Goal: Task Accomplishment & Management: Use online tool/utility

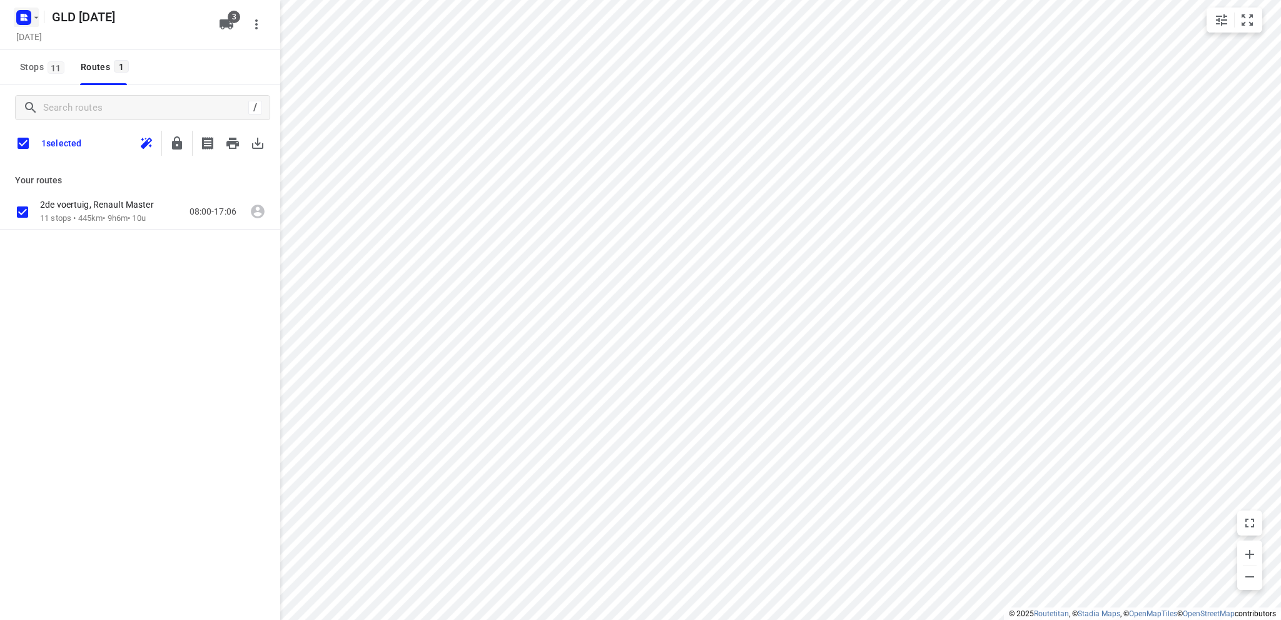
click at [25, 15] on icon "button" at bounding box center [25, 15] width 3 height 3
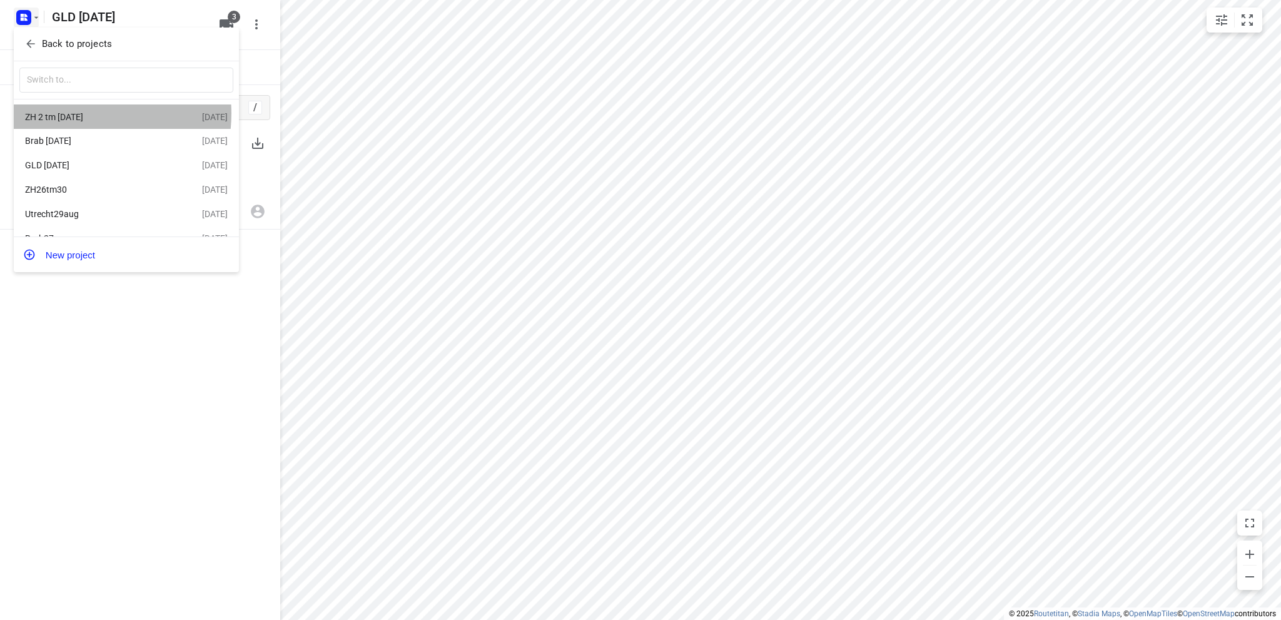
click at [78, 113] on div "ZH 2 tm [DATE]" at bounding box center [97, 117] width 144 height 10
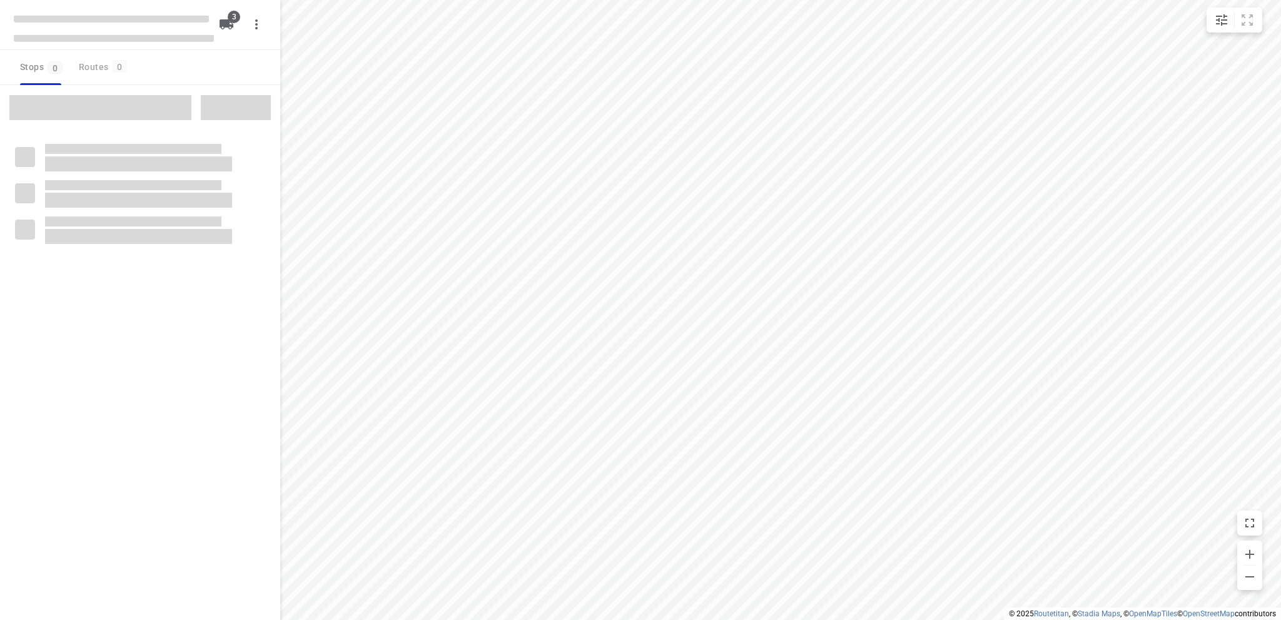
type input "distance"
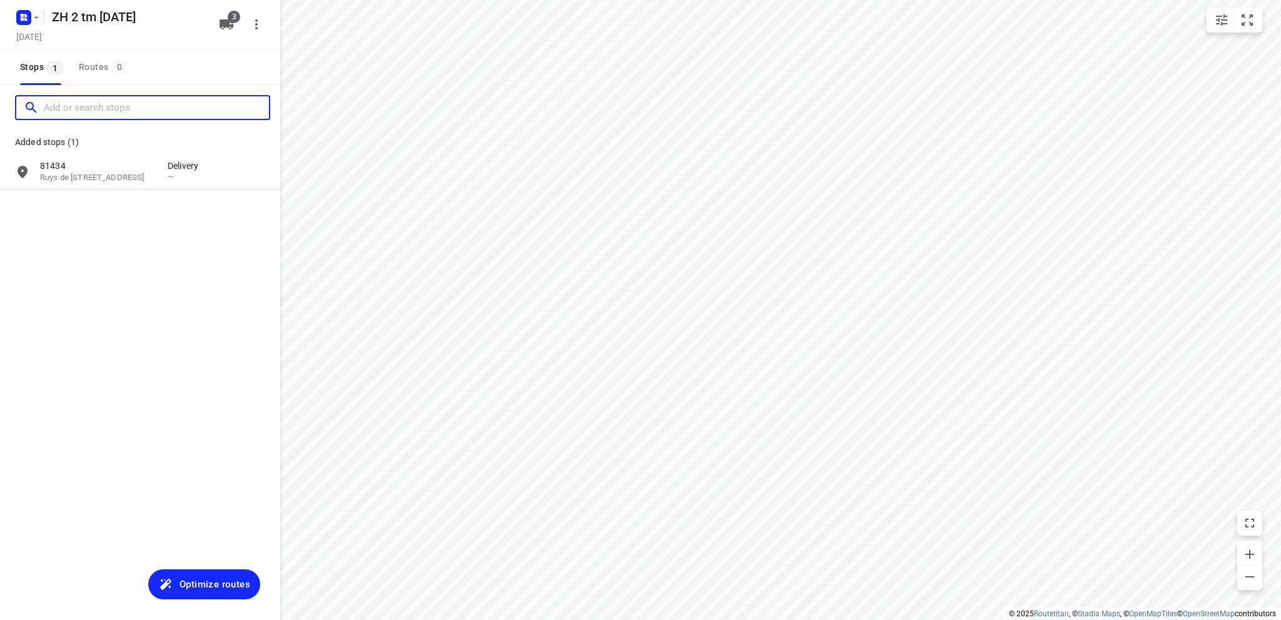
click at [53, 103] on input "Add or search stops" at bounding box center [156, 107] width 225 height 19
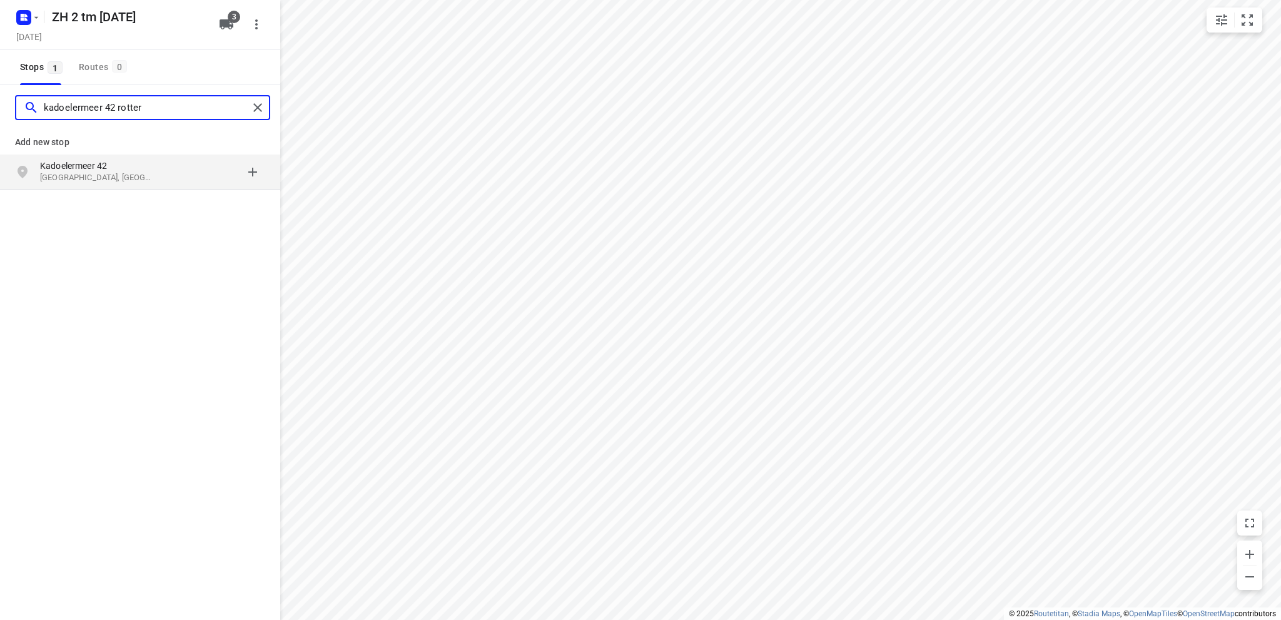
type input "kadoelermeer 42 rotter"
click at [73, 169] on p "Kadoelermeer 42" at bounding box center [97, 166] width 115 height 13
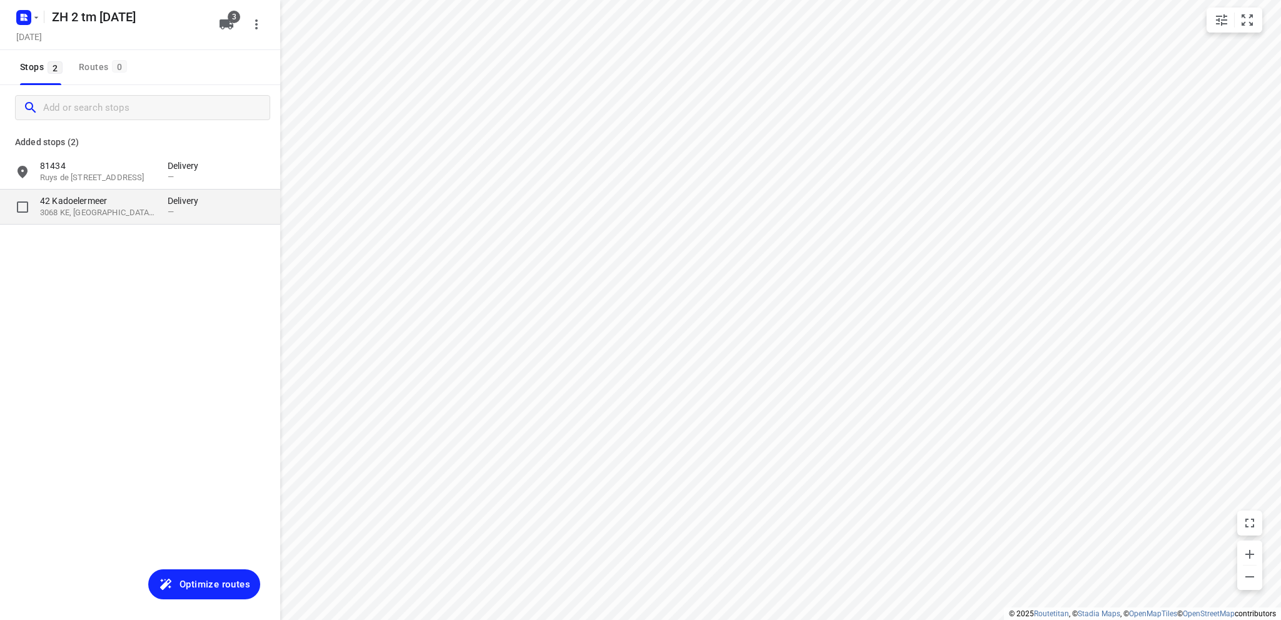
click at [98, 209] on p "3068 KE, [GEOGRAPHIC_DATA], [GEOGRAPHIC_DATA]" at bounding box center [97, 213] width 115 height 12
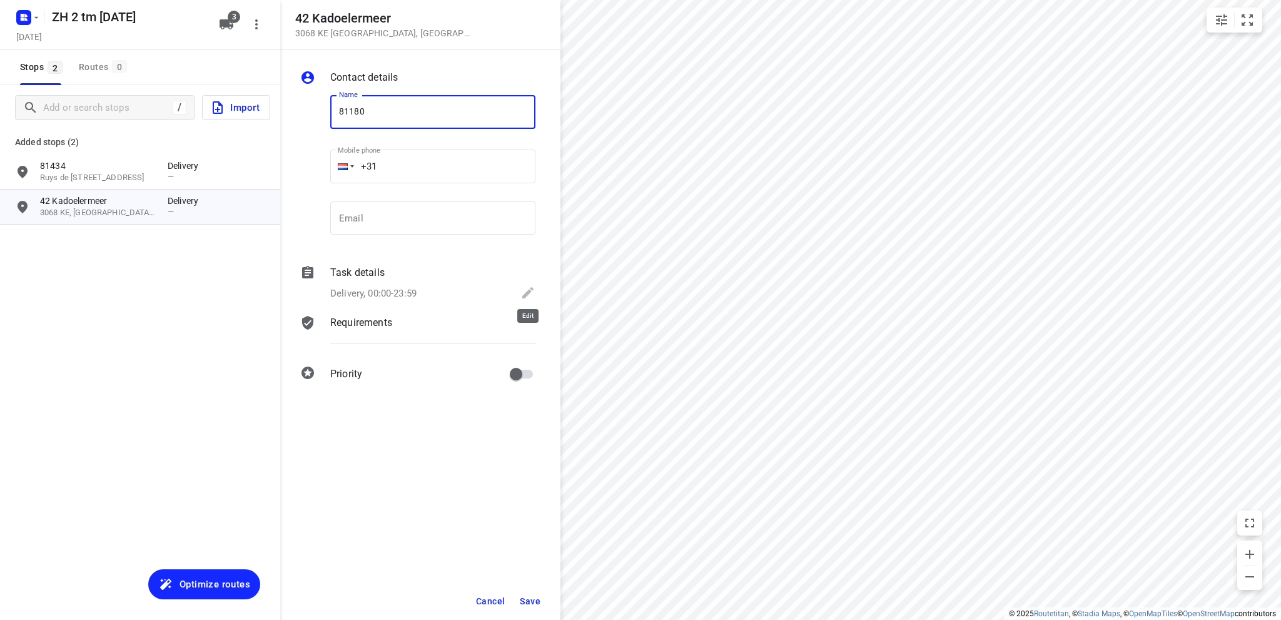
type input "81180"
click at [525, 291] on icon at bounding box center [527, 292] width 15 height 15
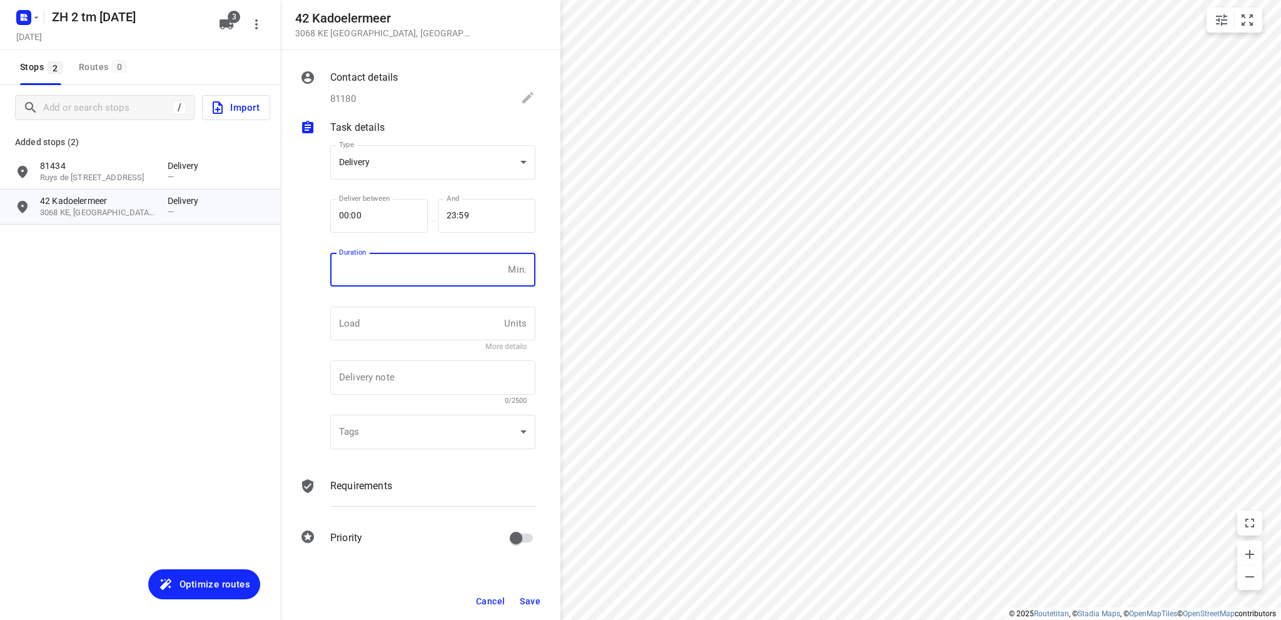
click at [369, 272] on input "number" at bounding box center [416, 270] width 173 height 34
type input "10"
click at [527, 602] on span "Save" at bounding box center [530, 601] width 21 height 10
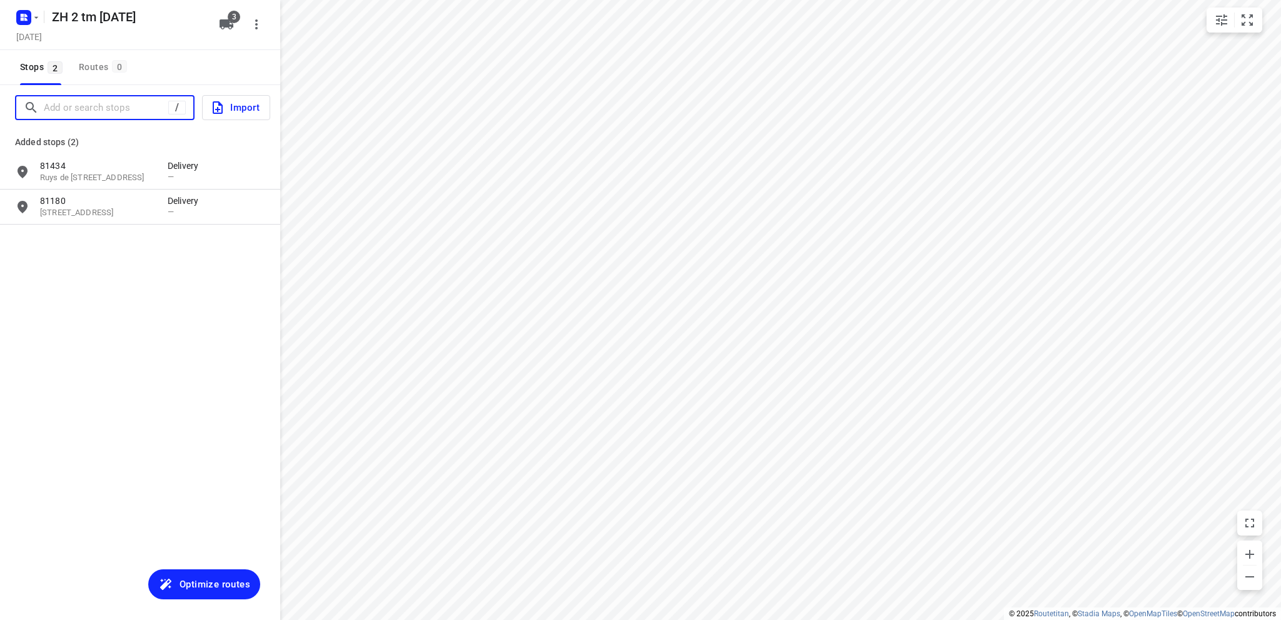
click at [94, 109] on input "Add or search stops" at bounding box center [106, 107] width 124 height 19
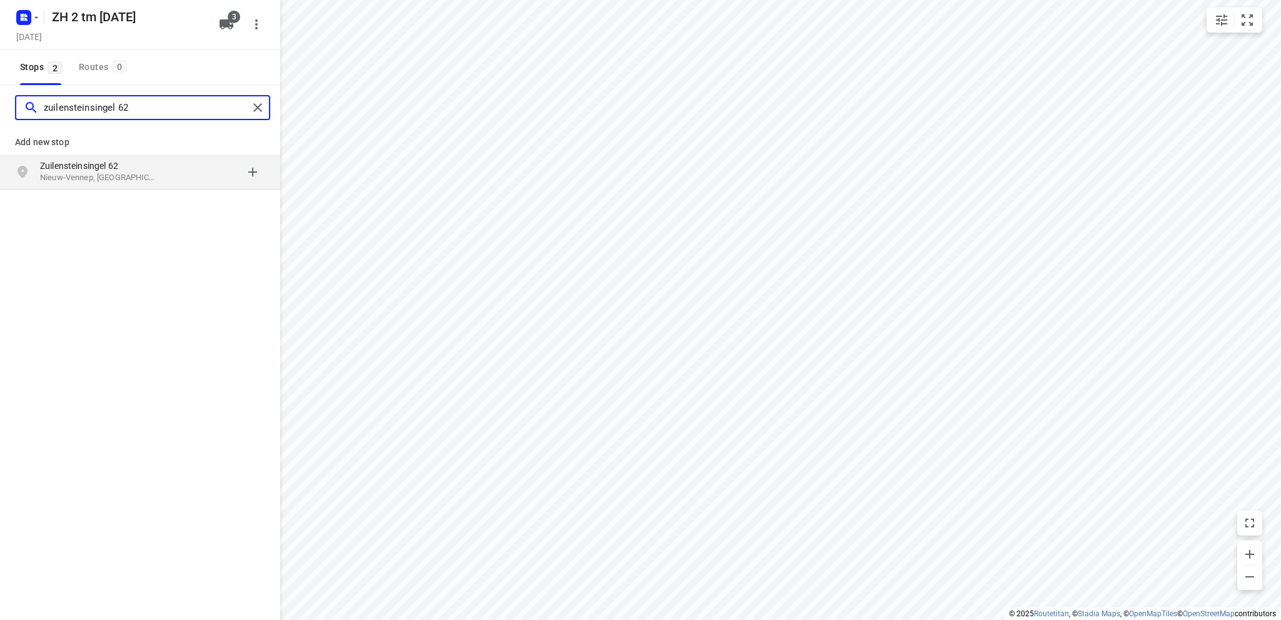
type input "zuilensteinsingel 62"
click at [82, 170] on p "Zuilensteinsingel 62" at bounding box center [97, 166] width 115 height 13
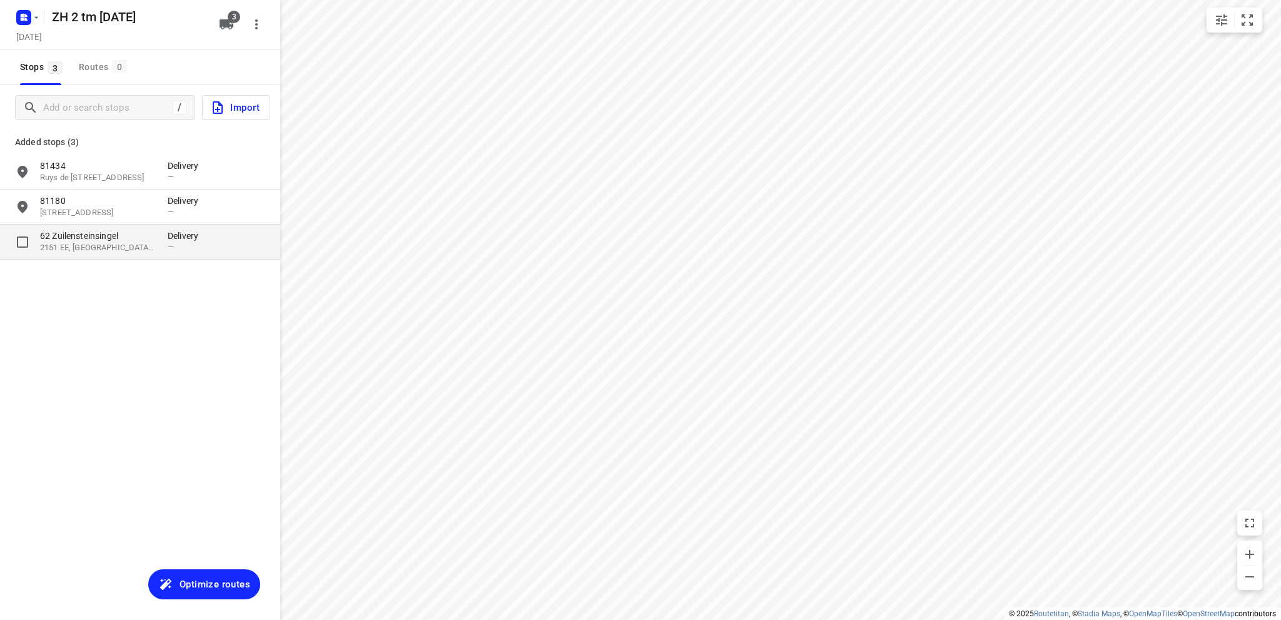
click at [108, 236] on p "62 Zuilensteinsingel" at bounding box center [97, 236] width 115 height 13
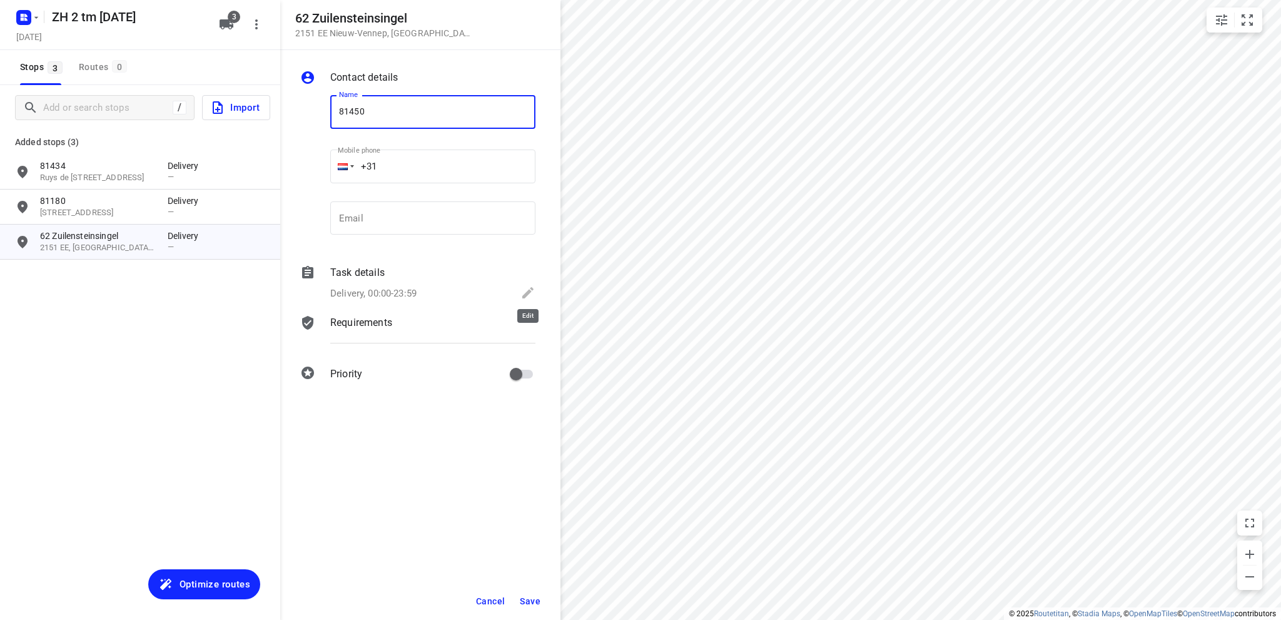
type input "81450"
click at [523, 292] on icon at bounding box center [527, 292] width 15 height 15
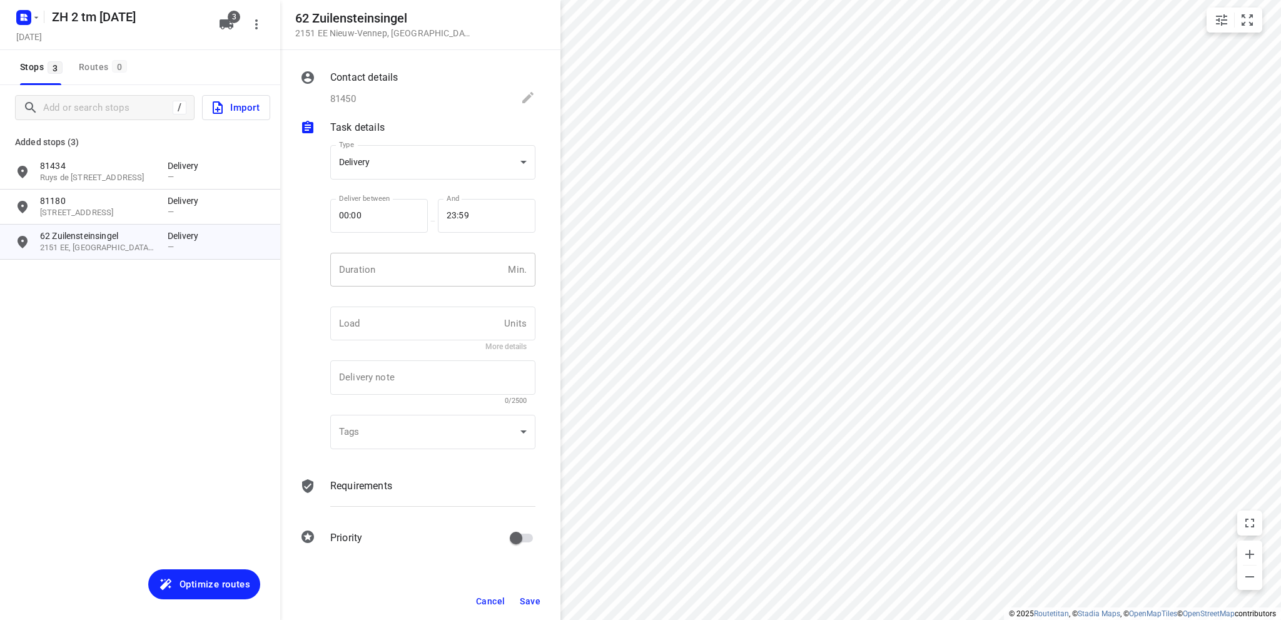
click at [391, 273] on input "number" at bounding box center [416, 270] width 173 height 34
type input "10"
click at [530, 600] on span "Save" at bounding box center [530, 601] width 21 height 10
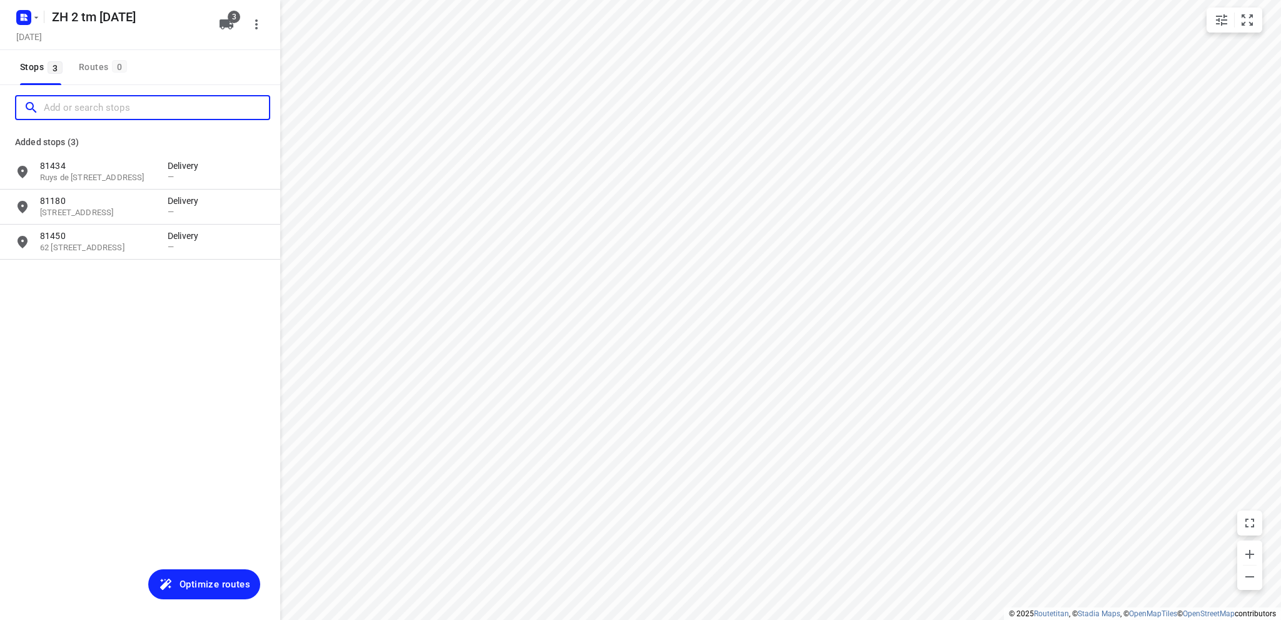
click at [75, 108] on input "Add or search stops" at bounding box center [156, 107] width 225 height 19
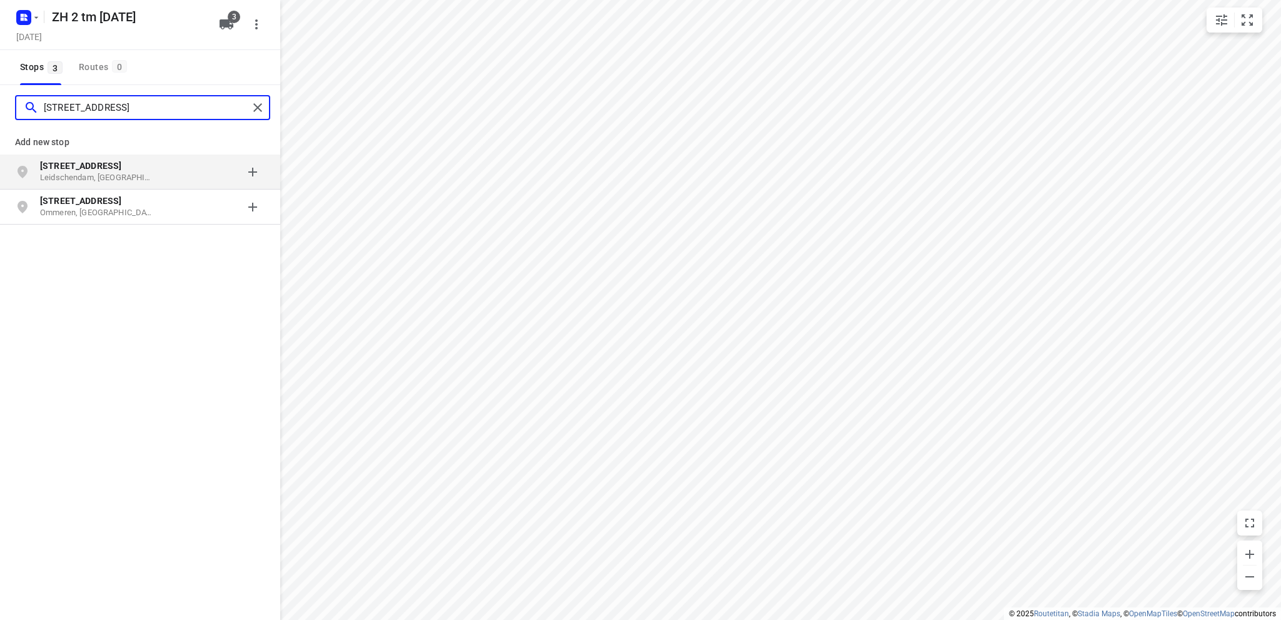
type input "[STREET_ADDRESS]"
click at [73, 165] on b "[STREET_ADDRESS]" at bounding box center [80, 166] width 81 height 10
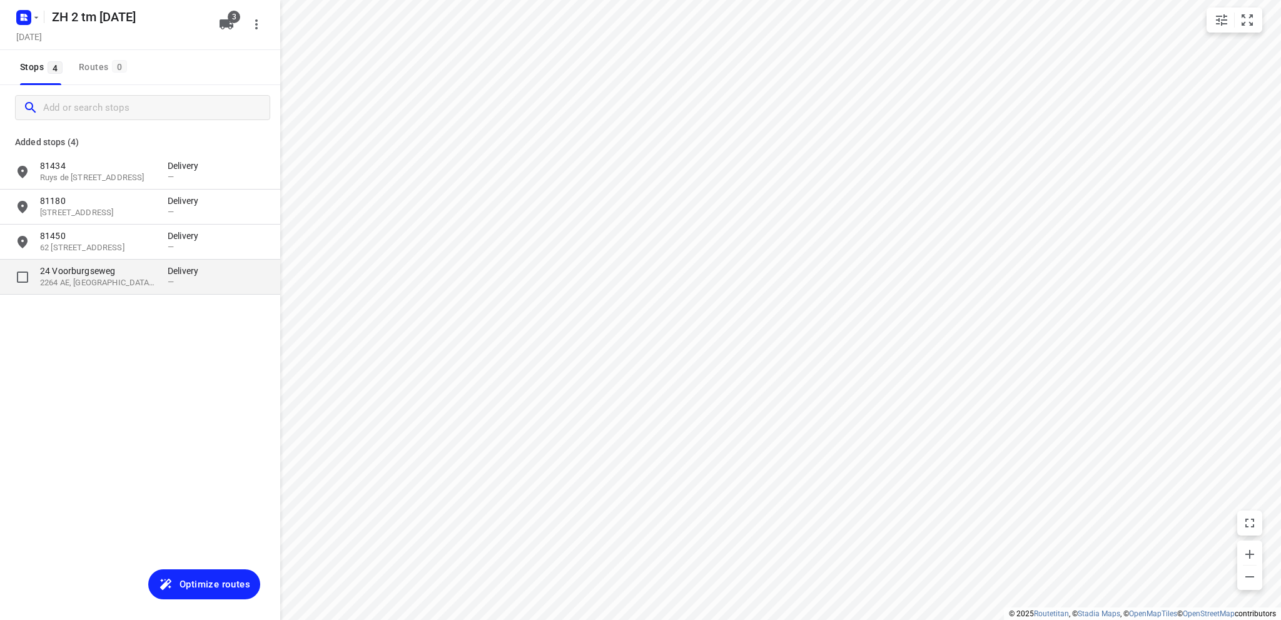
click at [81, 275] on p "24 Voorburgseweg" at bounding box center [97, 271] width 115 height 13
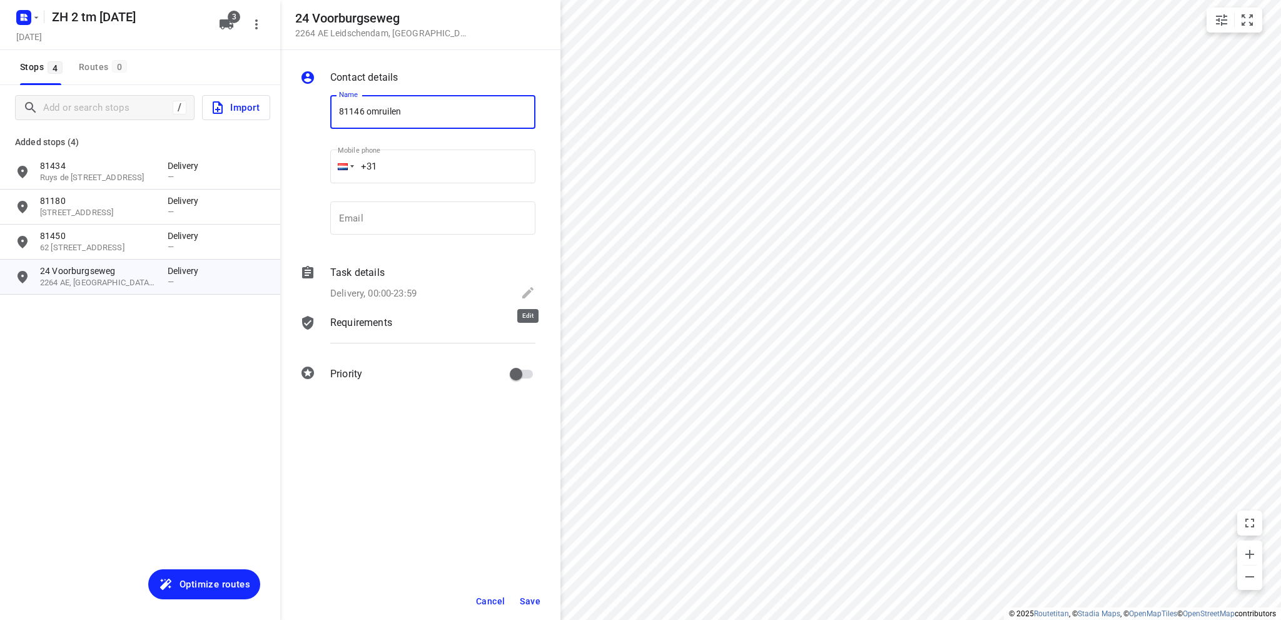
type input "81146 omruilen"
click at [527, 289] on icon at bounding box center [527, 292] width 15 height 15
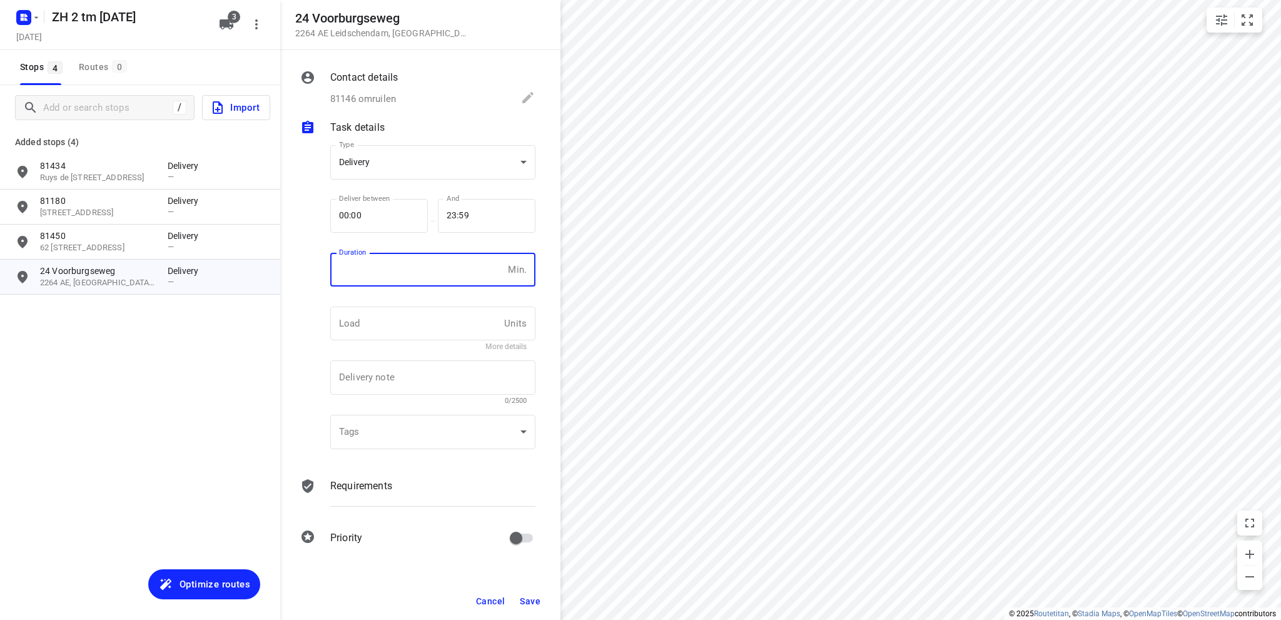
click at [394, 265] on input "number" at bounding box center [416, 270] width 173 height 34
type input "10"
click at [530, 598] on span "Save" at bounding box center [530, 601] width 21 height 10
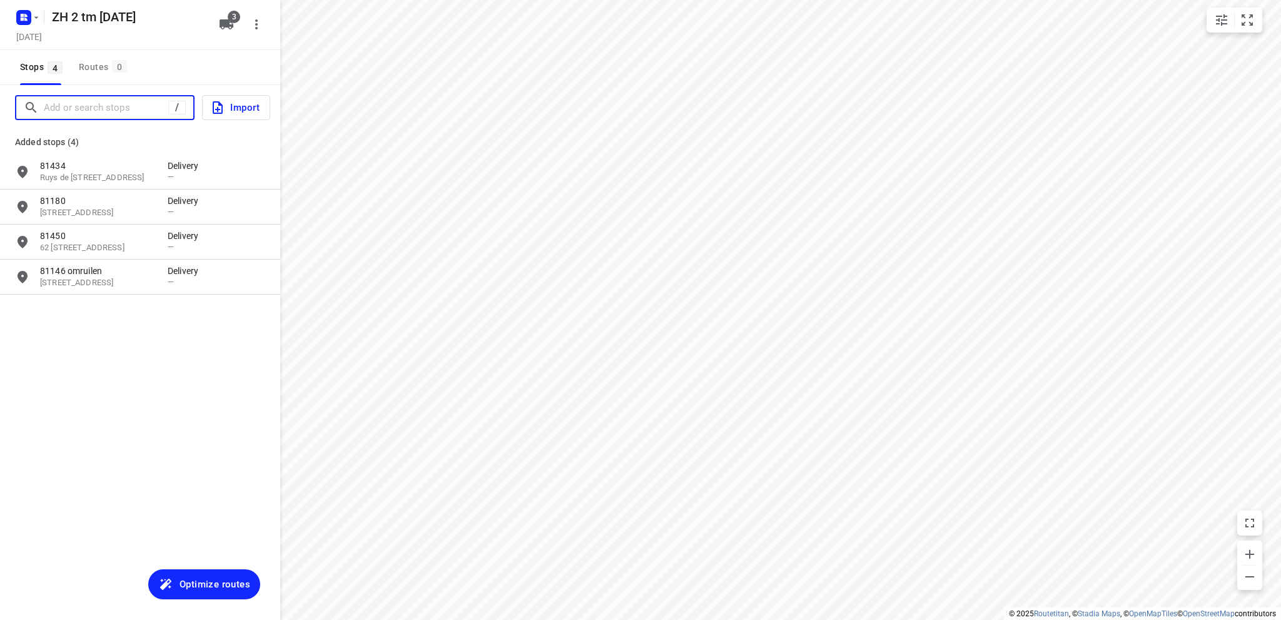
click at [101, 109] on input "Add or search stops" at bounding box center [106, 107] width 124 height 19
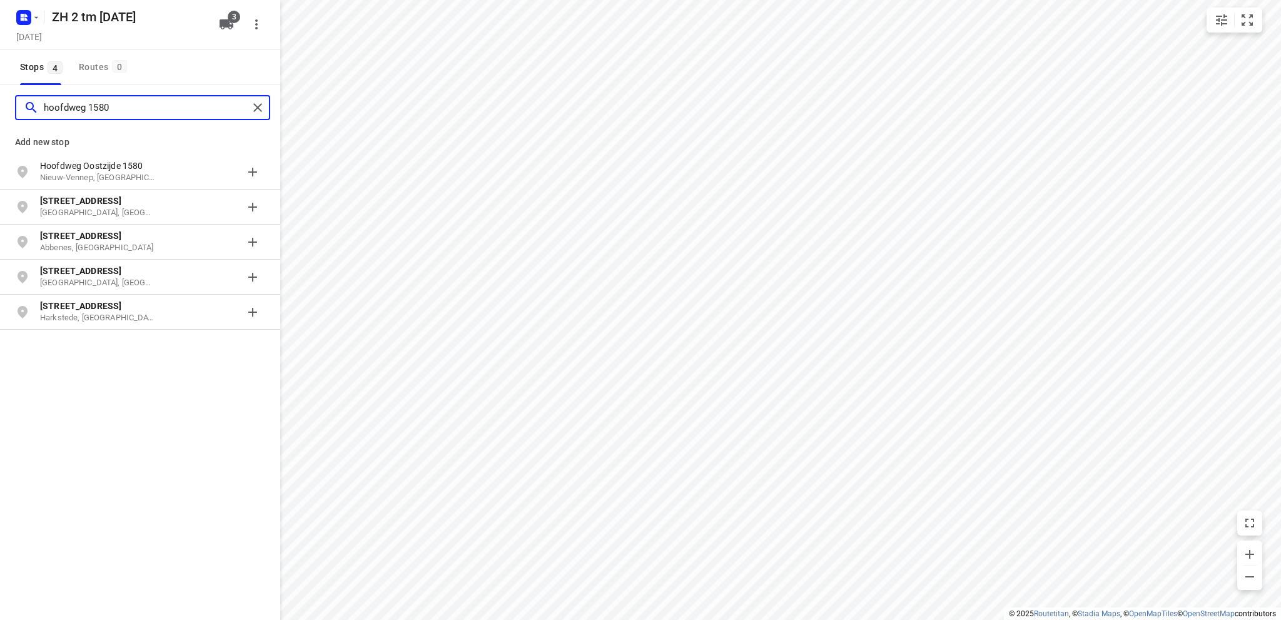
type input "hoofdweg 1580"
click at [100, 173] on p "Nieuw-Vennep, [GEOGRAPHIC_DATA]" at bounding box center [97, 178] width 115 height 12
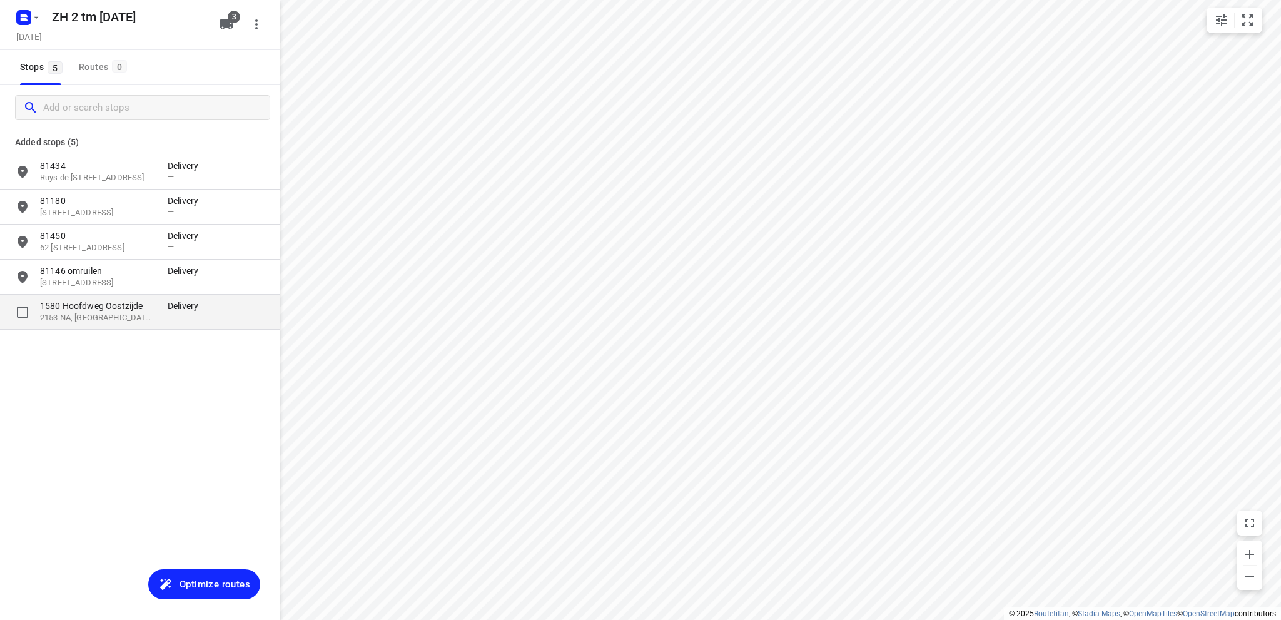
click at [95, 307] on p "1580 Hoofdweg Oostzijde" at bounding box center [97, 306] width 115 height 13
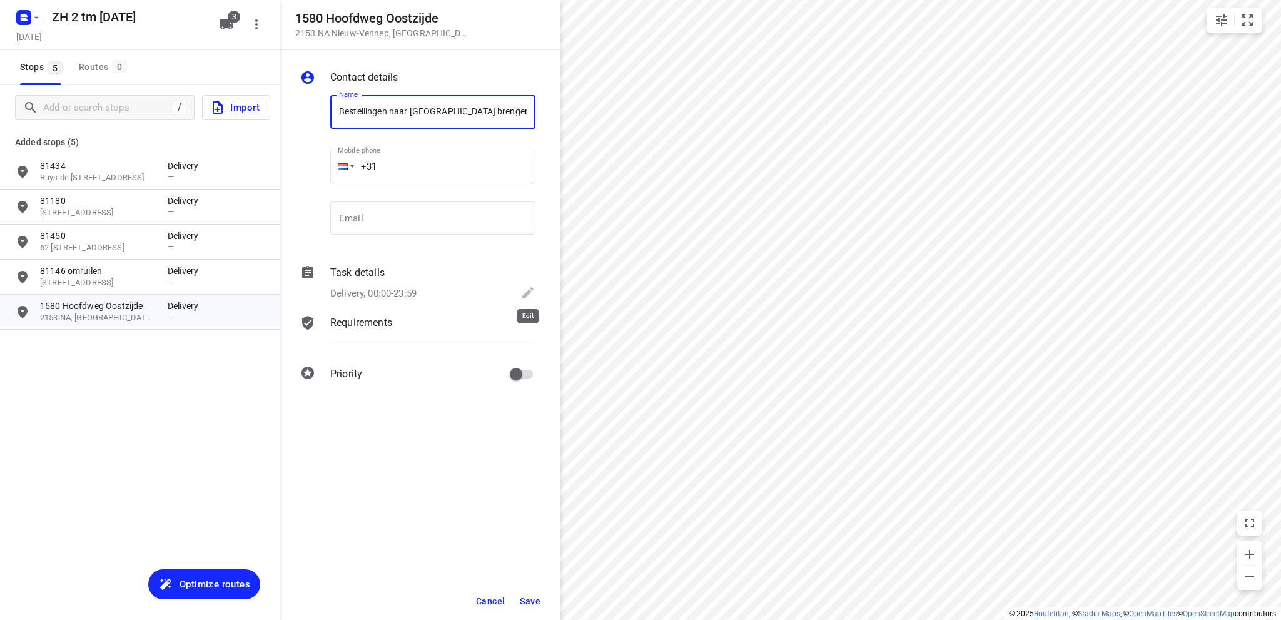
type input "Bestellingen naar [GEOGRAPHIC_DATA] brengen"
click at [525, 290] on icon at bounding box center [527, 292] width 15 height 15
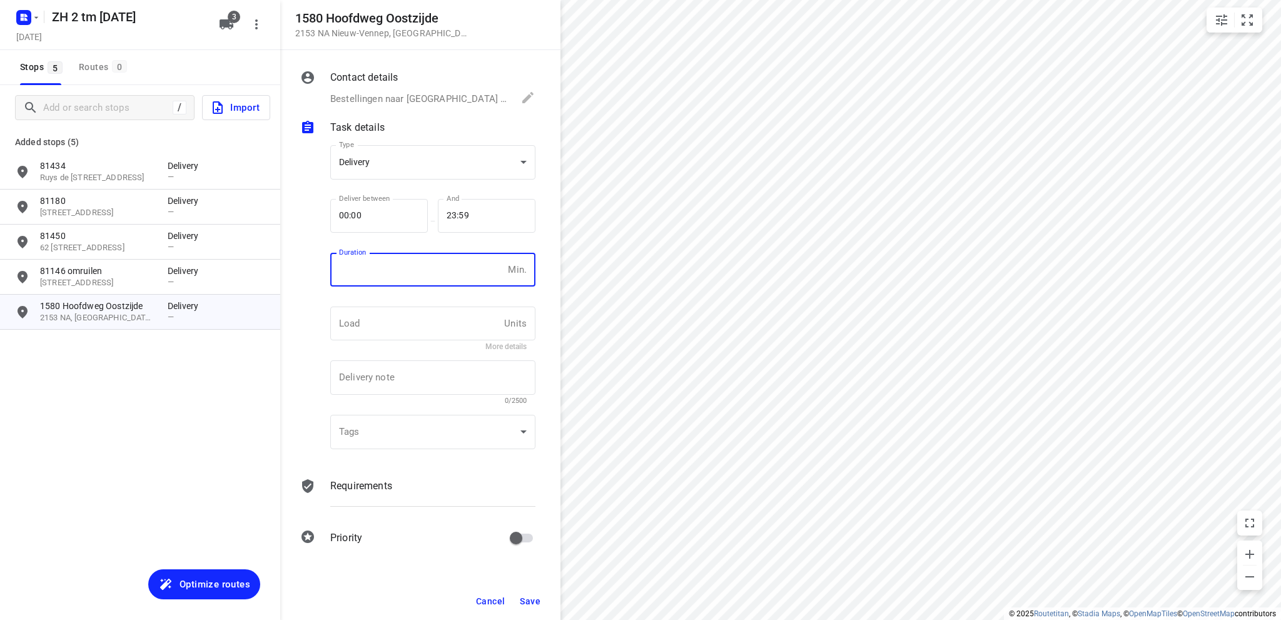
click at [383, 275] on input "number" at bounding box center [416, 270] width 173 height 34
type input "10"
click at [523, 599] on span "Save" at bounding box center [530, 601] width 21 height 10
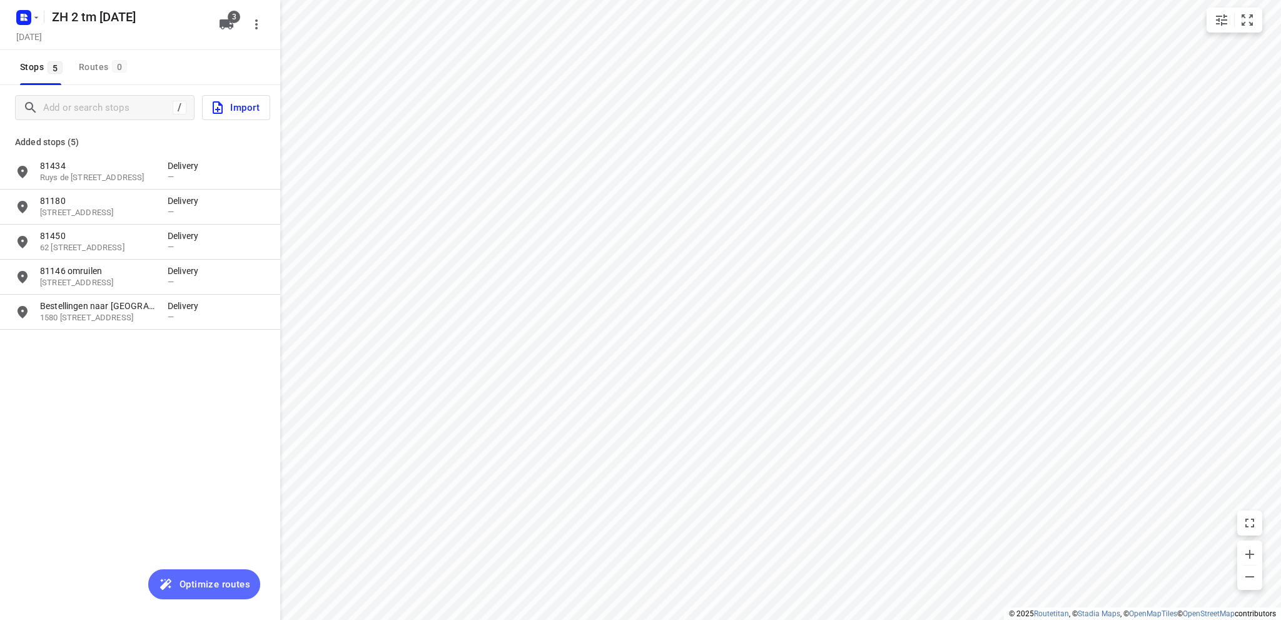
click at [233, 585] on span "Optimize routes" at bounding box center [215, 584] width 71 height 16
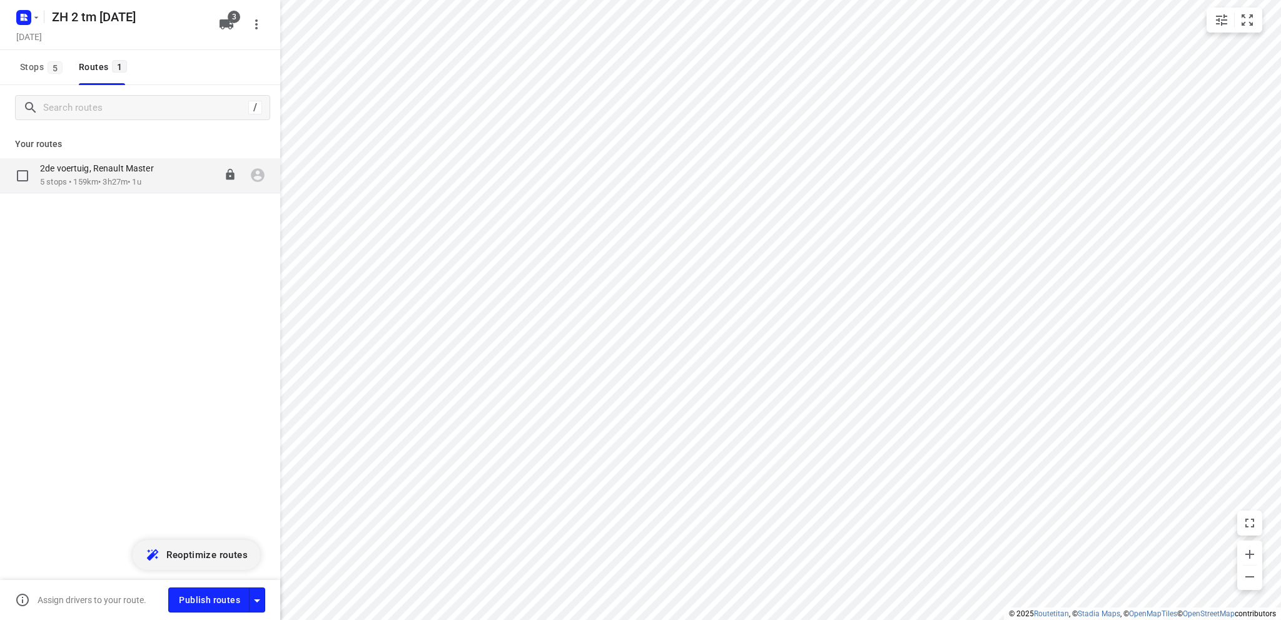
click at [113, 176] on div "2de voertuig, Renault Master" at bounding box center [103, 170] width 126 height 14
